Goal: Information Seeking & Learning: Learn about a topic

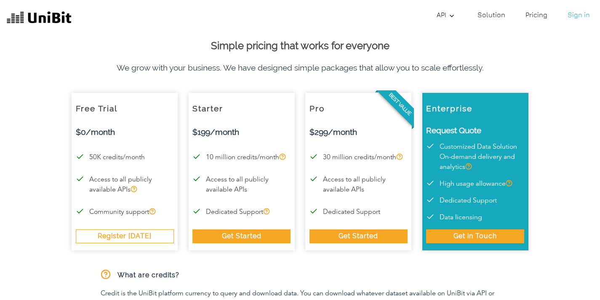
scroll to position [8, 0]
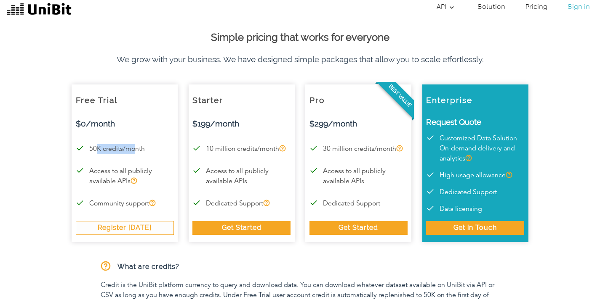
drag, startPoint x: 97, startPoint y: 147, endPoint x: 134, endPoint y: 147, distance: 36.6
click at [134, 147] on p "50K credits/month" at bounding box center [125, 149] width 98 height 10
click at [139, 148] on p "50K credits/month" at bounding box center [125, 149] width 98 height 10
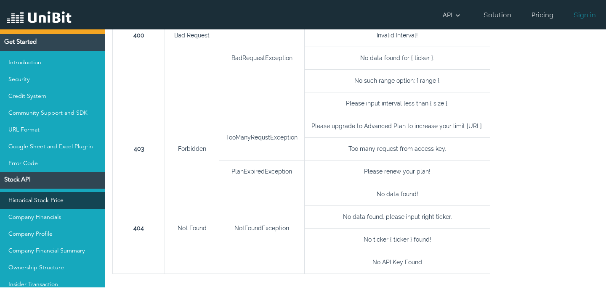
scroll to position [63, 0]
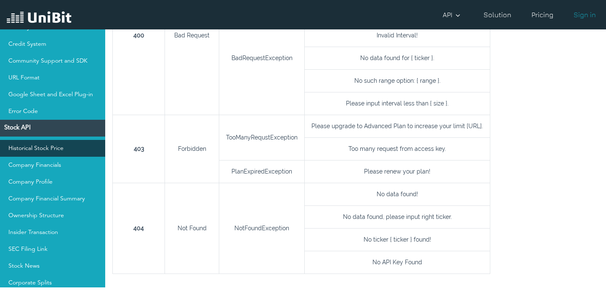
click at [62, 154] on link "Historical Stock Price" at bounding box center [52, 148] width 105 height 17
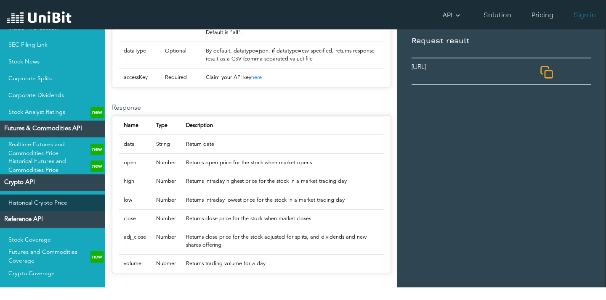
scroll to position [258, 0]
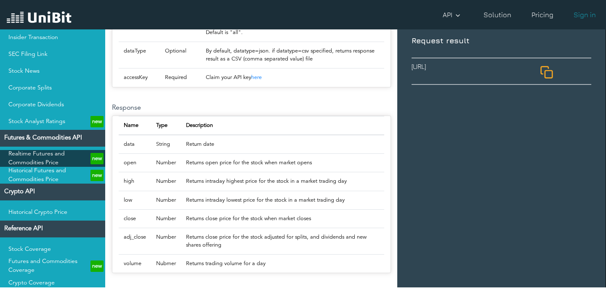
click at [59, 160] on link "Realtime Futures and Commodities Price new" at bounding box center [52, 158] width 105 height 17
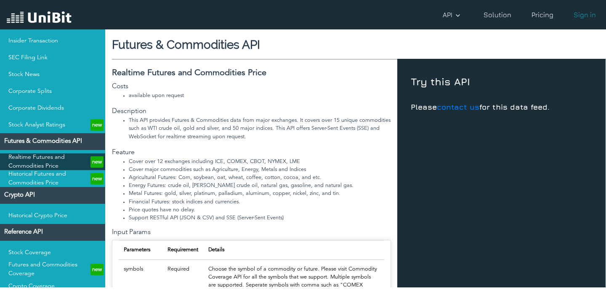
scroll to position [253, 0]
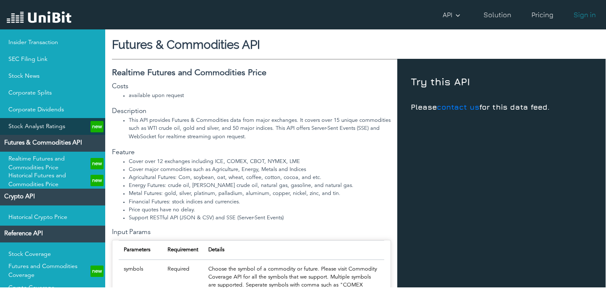
click at [46, 133] on link "Stock Analyst Ratings new" at bounding box center [52, 126] width 105 height 17
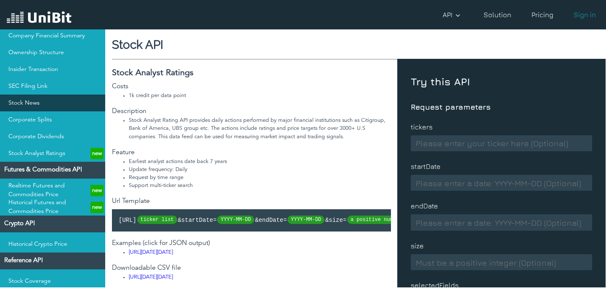
scroll to position [188, 0]
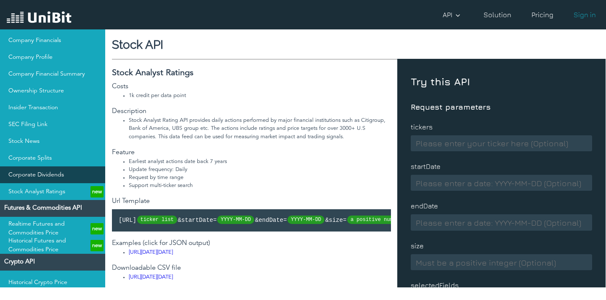
click at [33, 170] on link "Corporate Dividends" at bounding box center [52, 175] width 105 height 17
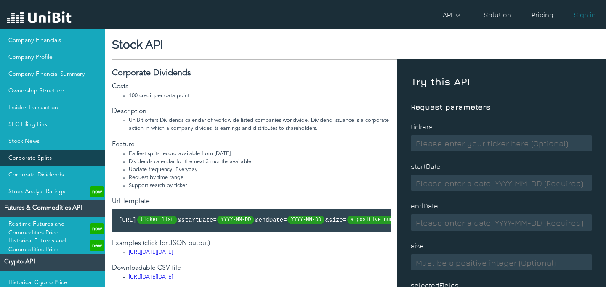
click at [39, 162] on link "Corporate Splits" at bounding box center [52, 158] width 105 height 17
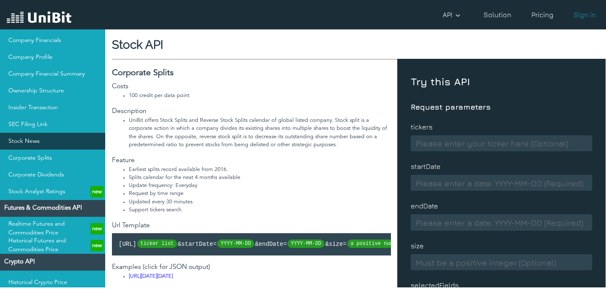
click at [44, 143] on link "Stock News" at bounding box center [52, 141] width 105 height 17
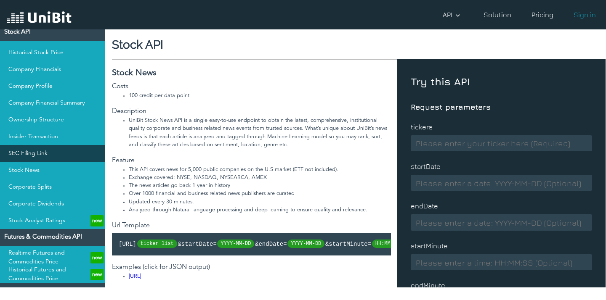
scroll to position [143, 0]
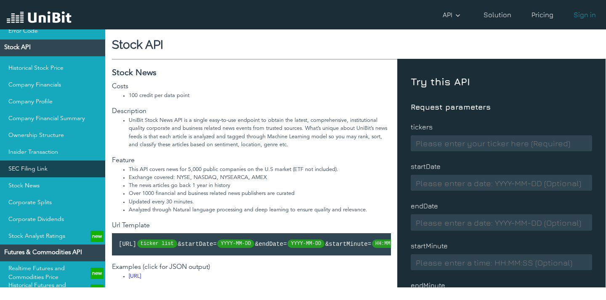
click at [40, 167] on link "SEC Filing Link" at bounding box center [52, 169] width 105 height 17
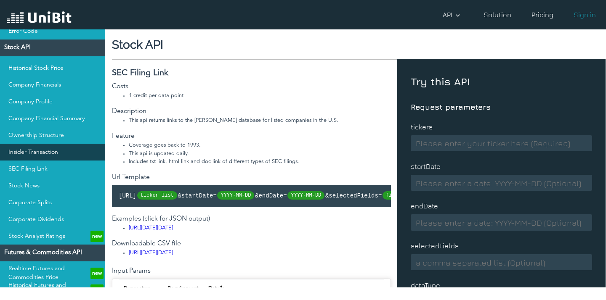
click at [62, 157] on link "Insider Transaction" at bounding box center [52, 152] width 105 height 17
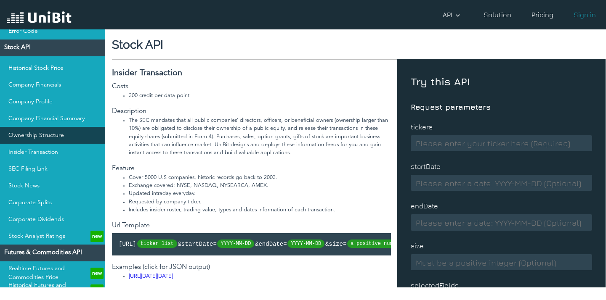
click at [65, 143] on link "Ownership Structure" at bounding box center [52, 135] width 105 height 17
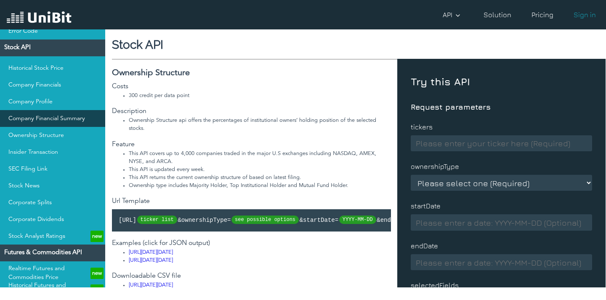
click at [78, 121] on link "Company Financial Summary" at bounding box center [52, 118] width 105 height 17
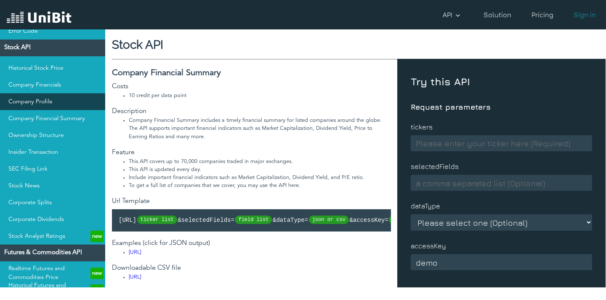
click at [69, 106] on link "Company Profile" at bounding box center [52, 101] width 105 height 17
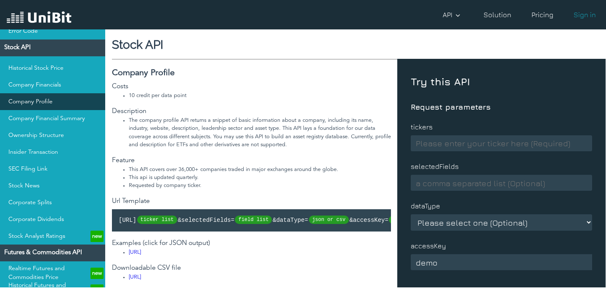
scroll to position [82, 0]
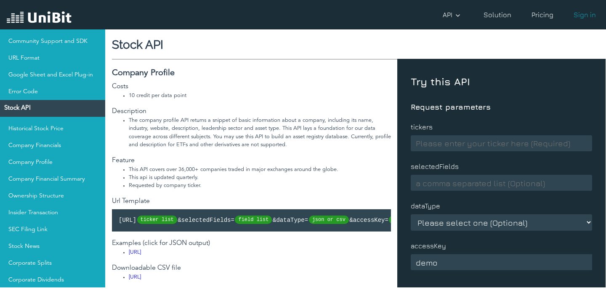
click at [54, 108] on h4 "Stock API" at bounding box center [52, 108] width 105 height 17
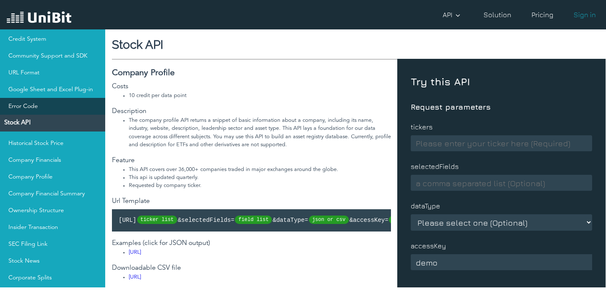
scroll to position [66, 0]
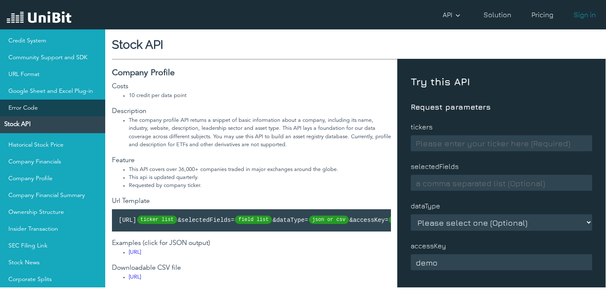
click at [53, 111] on link "Error Code" at bounding box center [52, 108] width 105 height 17
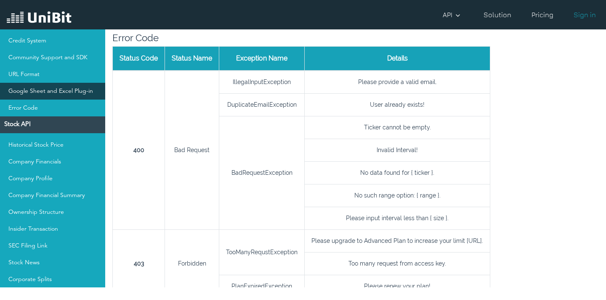
click at [61, 97] on link "Google Sheet and Excel Plug-in" at bounding box center [52, 91] width 105 height 17
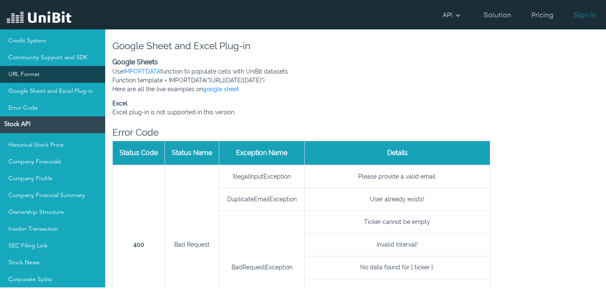
click at [61, 77] on link "URL Format" at bounding box center [52, 74] width 105 height 17
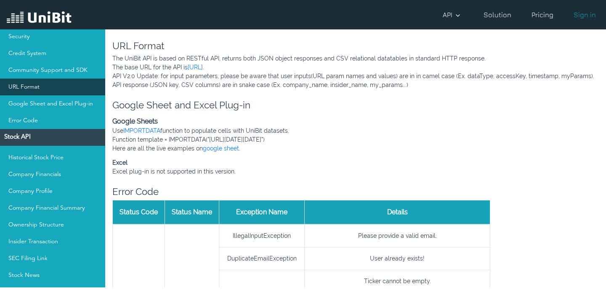
scroll to position [20, 0]
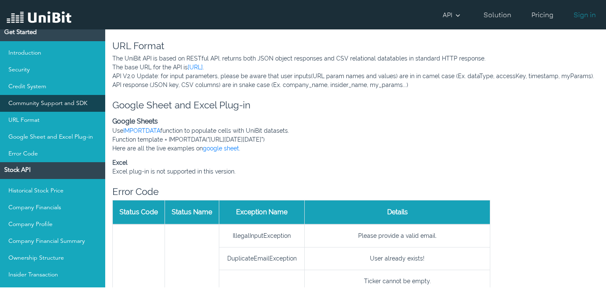
click at [50, 106] on link "Community Support and SDK" at bounding box center [52, 103] width 105 height 17
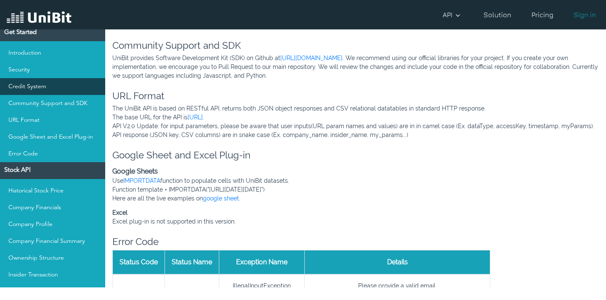
click at [52, 94] on link "Credit System" at bounding box center [52, 86] width 105 height 17
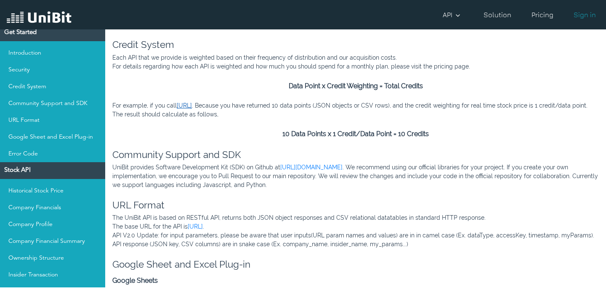
click at [192, 103] on link "[URL]" at bounding box center [184, 105] width 15 height 7
click at [192, 105] on link "[URL]" at bounding box center [184, 105] width 15 height 7
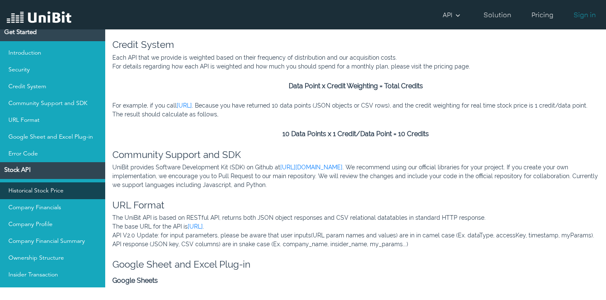
click at [71, 196] on link "Historical Stock Price" at bounding box center [52, 191] width 105 height 17
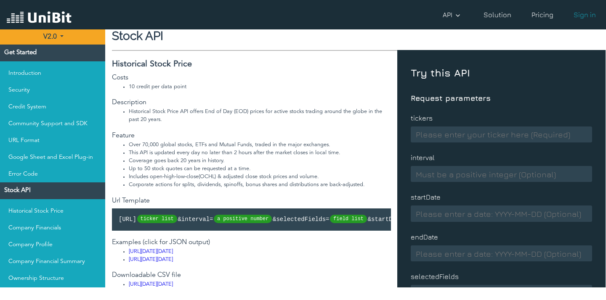
click at [60, 40] on button "V2.0" at bounding box center [52, 36] width 105 height 15
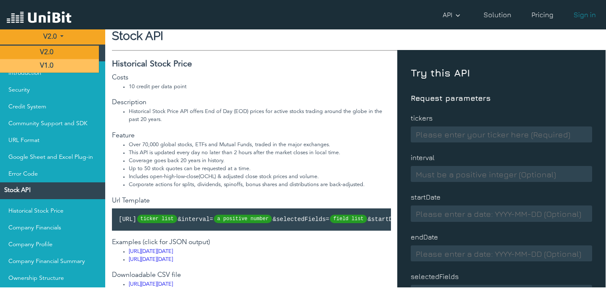
click at [50, 63] on b "V1.0" at bounding box center [46, 66] width 13 height 7
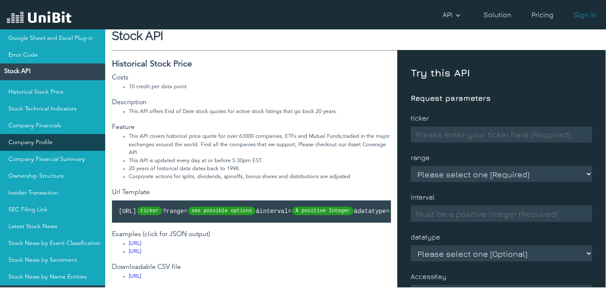
scroll to position [82, 0]
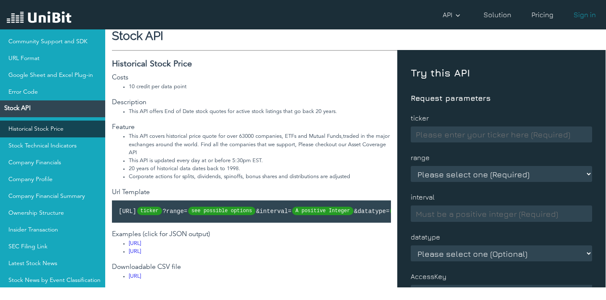
click at [59, 133] on link "Historical Stock Price" at bounding box center [52, 129] width 105 height 17
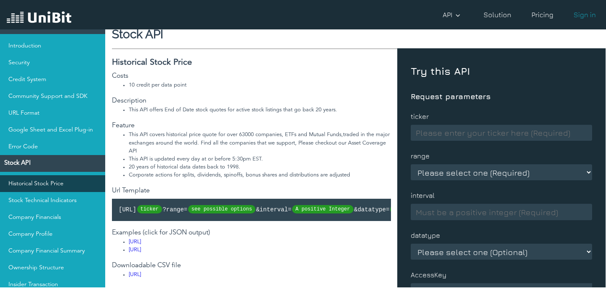
scroll to position [0, 0]
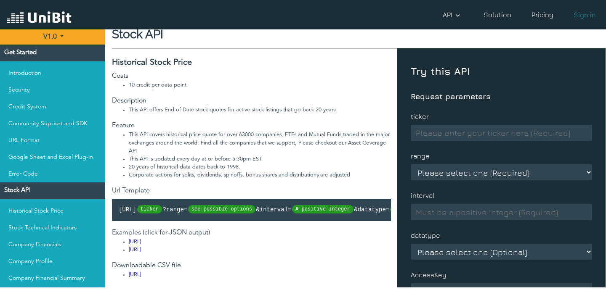
click at [52, 40] on b "V1.0" at bounding box center [49, 37] width 13 height 7
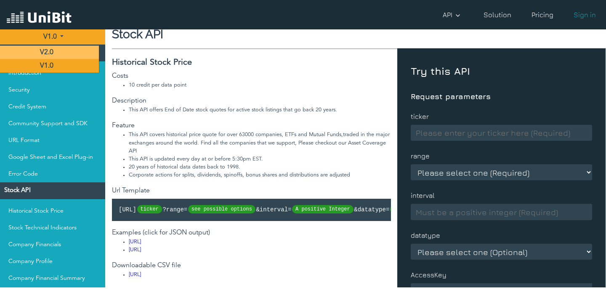
click at [50, 55] on b "V2.0" at bounding box center [46, 52] width 13 height 7
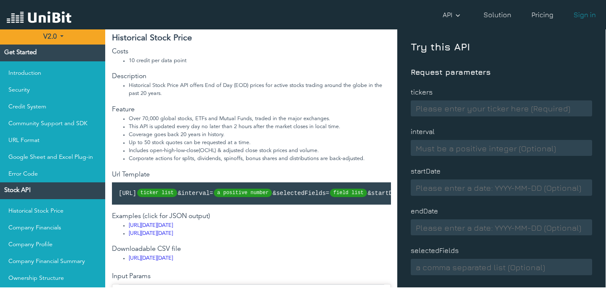
scroll to position [125, 0]
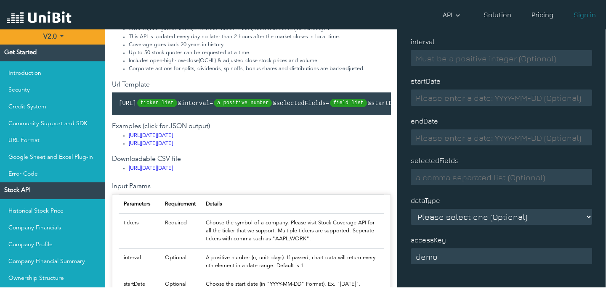
click at [63, 40] on button "V2.0" at bounding box center [52, 36] width 105 height 15
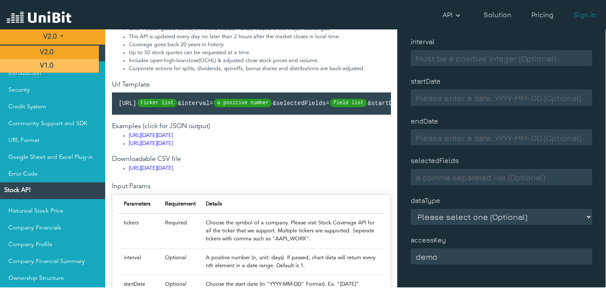
click at [49, 66] on b "V1.0" at bounding box center [46, 66] width 13 height 7
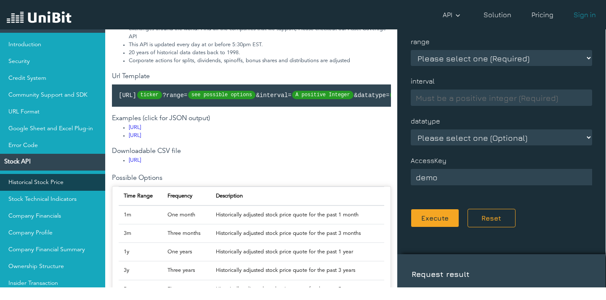
scroll to position [31, 0]
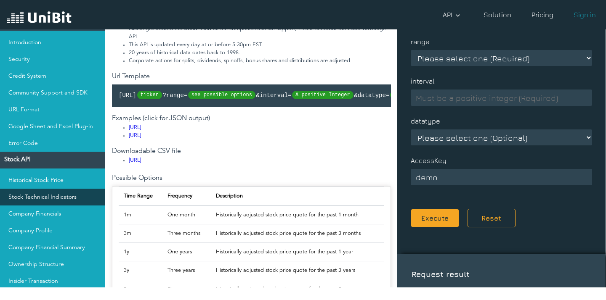
click at [63, 192] on link "Stock Technical Indicators" at bounding box center [52, 197] width 105 height 17
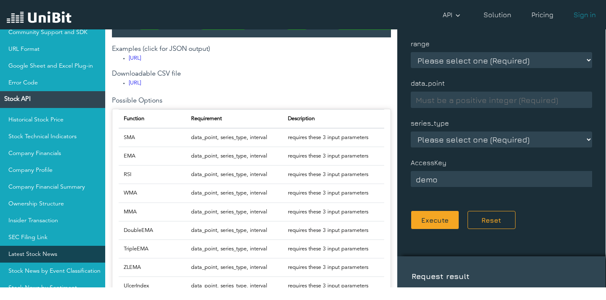
scroll to position [31, 0]
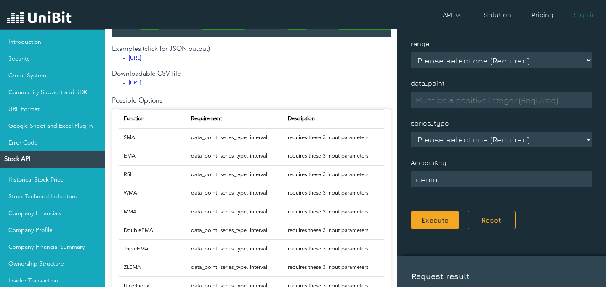
click at [33, 161] on h4 "Stock API" at bounding box center [52, 159] width 105 height 17
click at [38, 181] on link "Historical Stock Price" at bounding box center [52, 180] width 105 height 17
